Goal: Task Accomplishment & Management: Manage account settings

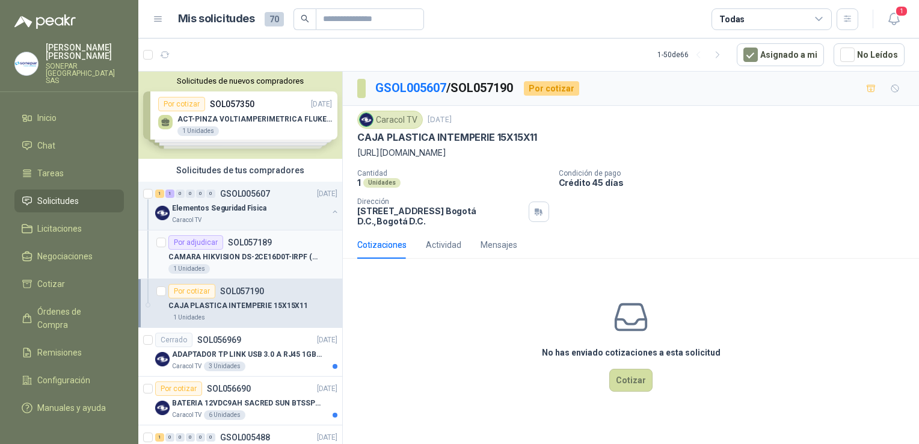
click at [248, 274] on article "Por adjudicar SOL057189 CAMARA HIKVISION DS-2CE16D0T-IRPF (2.8 mm) (C) HD 2MP 1…" at bounding box center [240, 254] width 204 height 49
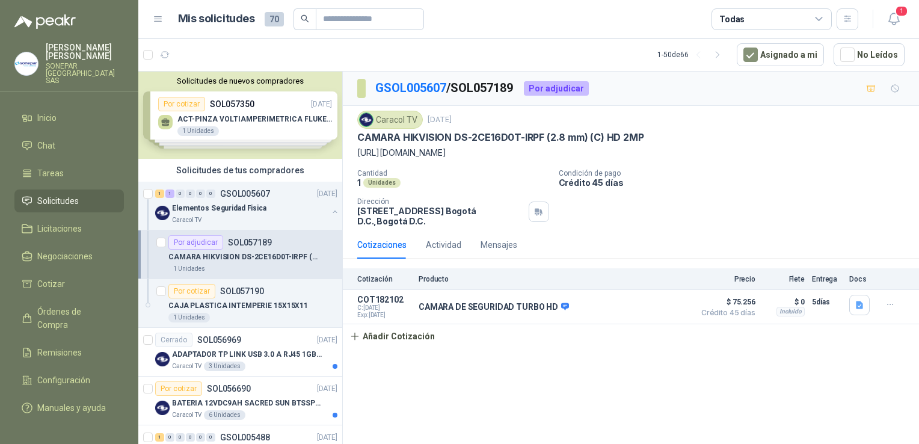
scroll to position [60, 0]
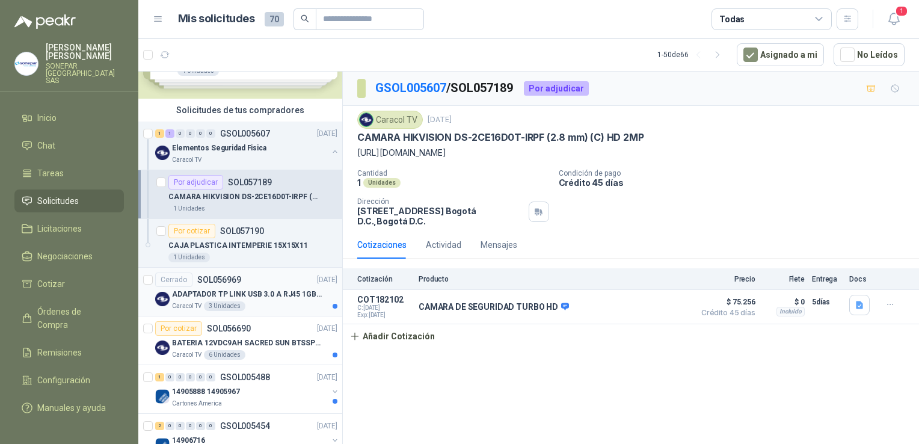
click at [254, 294] on p "ADAPTADOR TP LINK USB 3.0 A RJ45 1GB WINDOWS" at bounding box center [247, 294] width 150 height 11
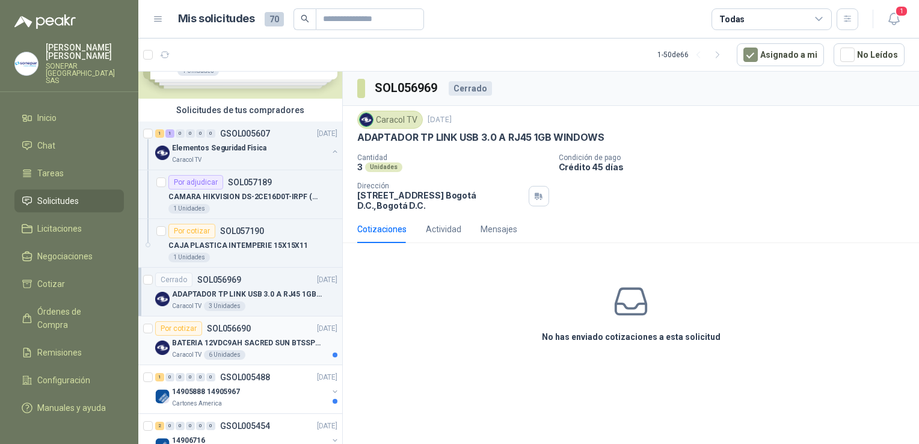
click at [277, 340] on p "BATERIA 12VDC9AH SACRED SUN BTSSP12-9HR" at bounding box center [247, 342] width 150 height 11
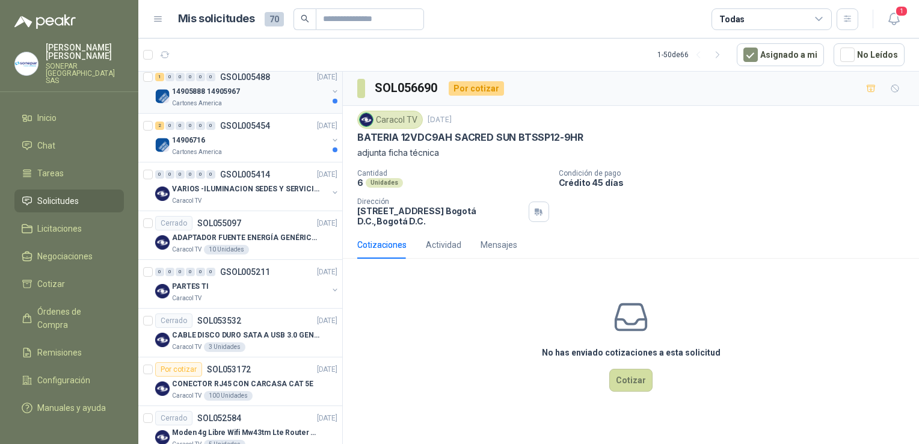
scroll to position [361, 0]
click at [275, 192] on p "VARIOS -ILUMINACION SEDES Y SERVICIOS" at bounding box center [247, 188] width 150 height 11
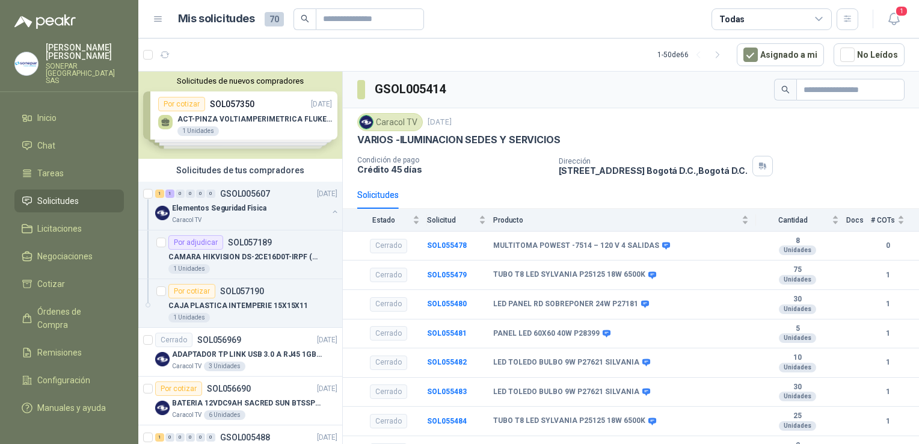
click at [285, 123] on div "Solicitudes de nuevos compradores Por cotizar SOL057350 25/09/25 ACT-PINZA VOLT…" at bounding box center [240, 115] width 204 height 87
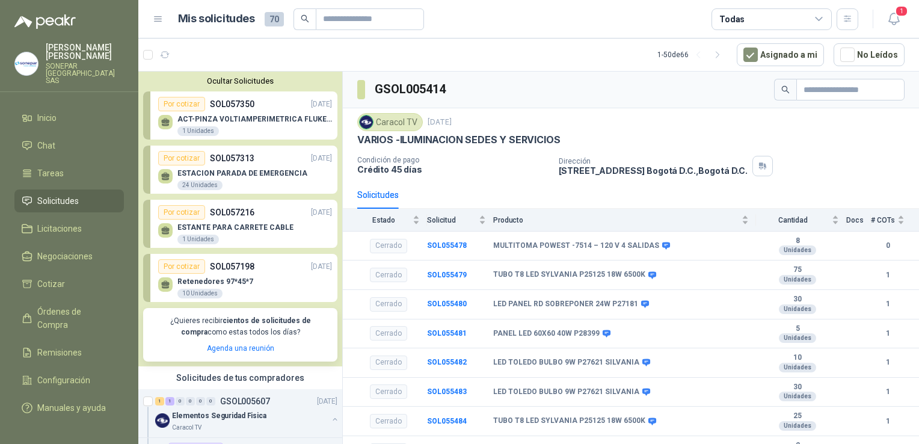
click at [285, 123] on p "ACT-PINZA VOLTIAMPERIMETRICA FLUKE 400 A" at bounding box center [254, 119] width 155 height 8
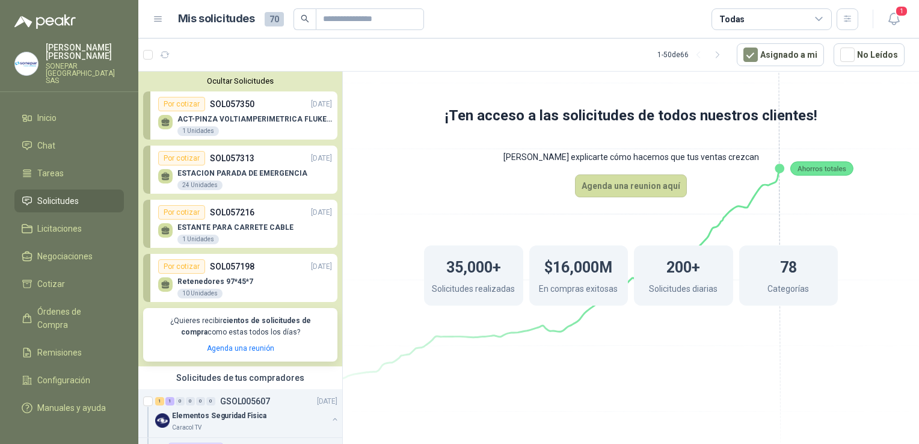
click at [276, 120] on p "ACT-PINZA VOLTIAMPERIMETRICA FLUKE 400 A" at bounding box center [254, 119] width 155 height 8
click at [265, 159] on div "Por cotizar SOL057313 25/09/25" at bounding box center [245, 158] width 174 height 14
click at [253, 278] on div "Retenedores 97*45*7 10 Unidades" at bounding box center [245, 286] width 174 height 25
click at [235, 74] on div "Ocultar Solicitudes Por cotizar SOL057350 25/09/25 ACT-PINZA VOLTIAMPERIMETRICA…" at bounding box center [240, 219] width 204 height 295
click at [308, 83] on button "Ocultar Solicitudes" at bounding box center [240, 80] width 194 height 9
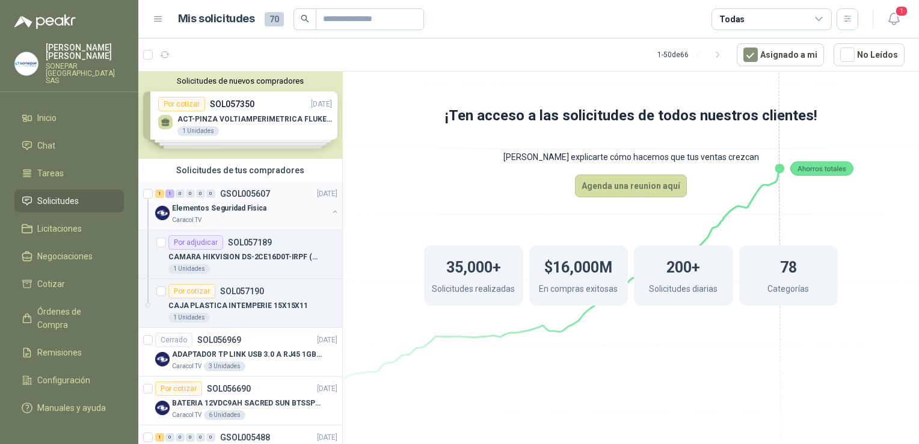
click at [265, 203] on div "Elementos Seguridad Fisica" at bounding box center [250, 208] width 156 height 14
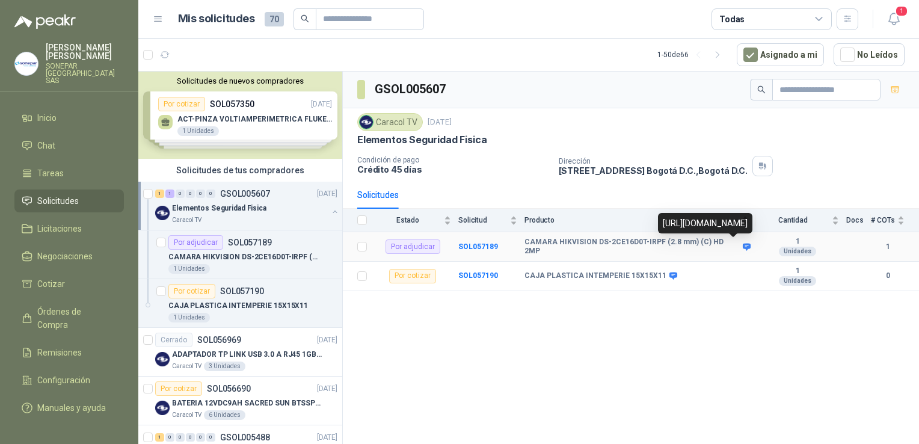
click at [743, 245] on icon at bounding box center [747, 246] width 8 height 7
